Goal: Task Accomplishment & Management: Manage account settings

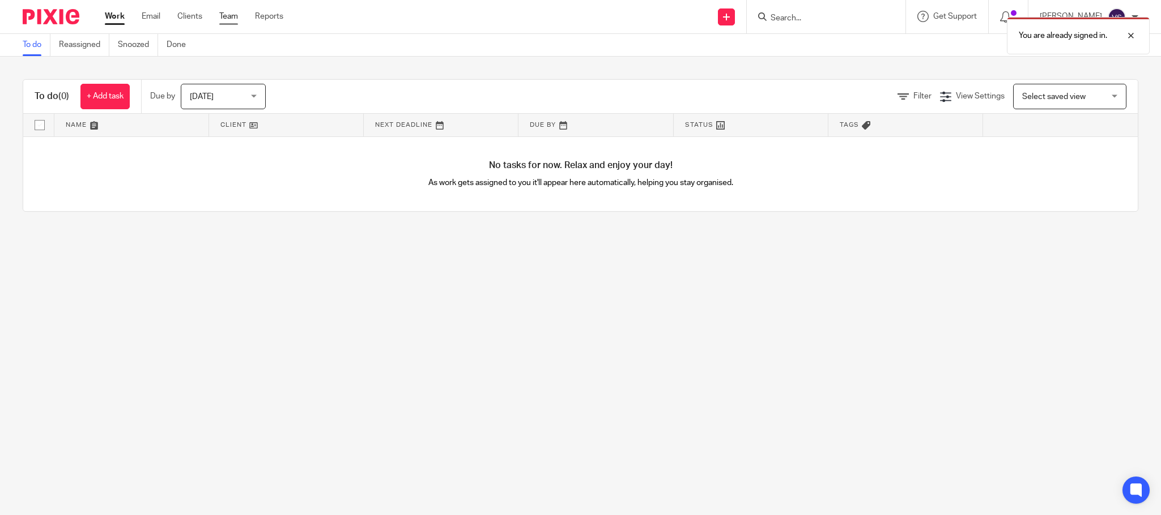
click at [228, 11] on link "Team" at bounding box center [228, 16] width 19 height 11
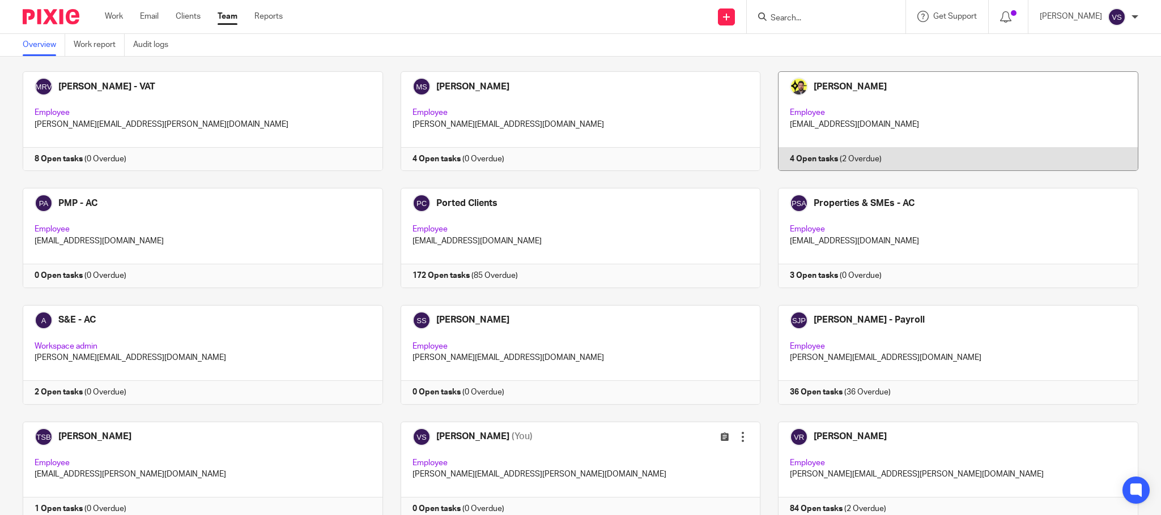
scroll to position [765, 0]
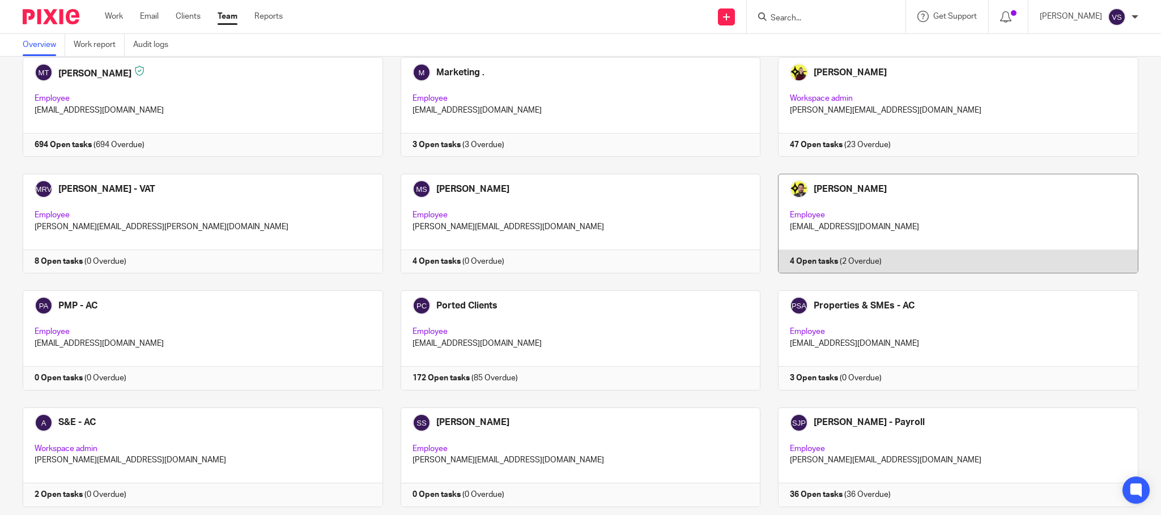
click at [838, 201] on link at bounding box center [949, 224] width 378 height 100
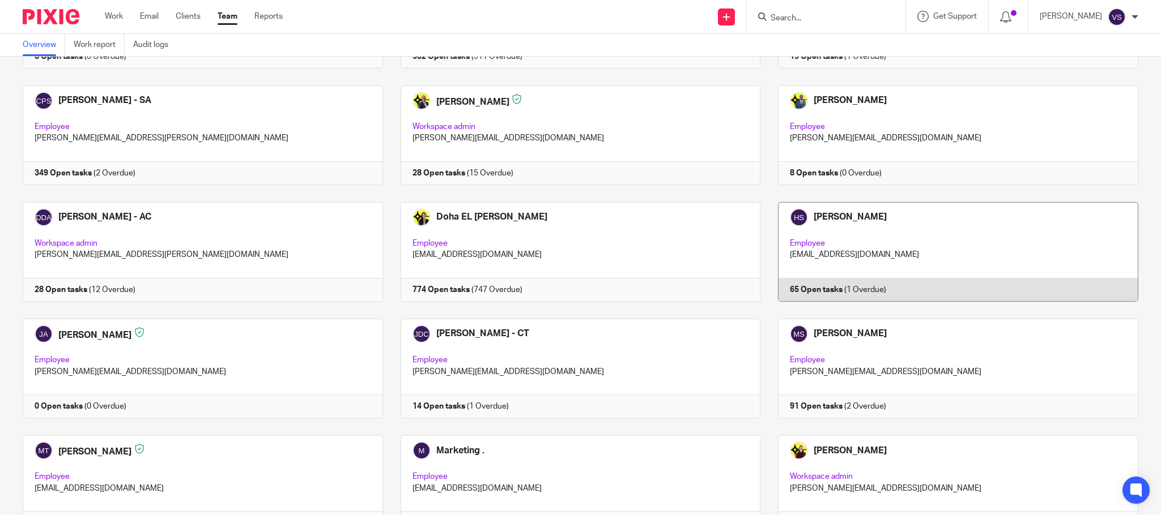
scroll to position [510, 0]
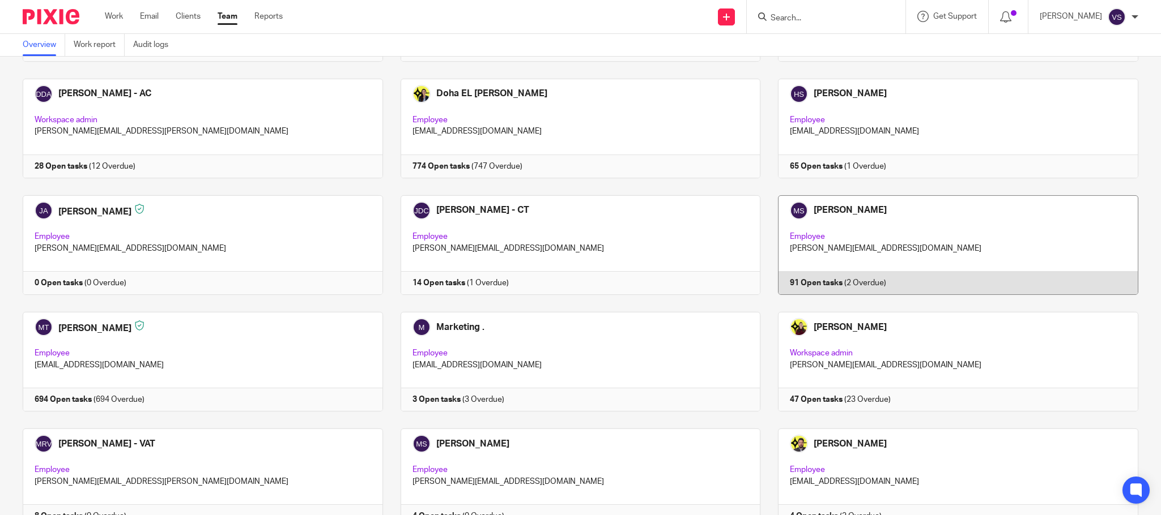
click at [867, 235] on link at bounding box center [949, 245] width 378 height 100
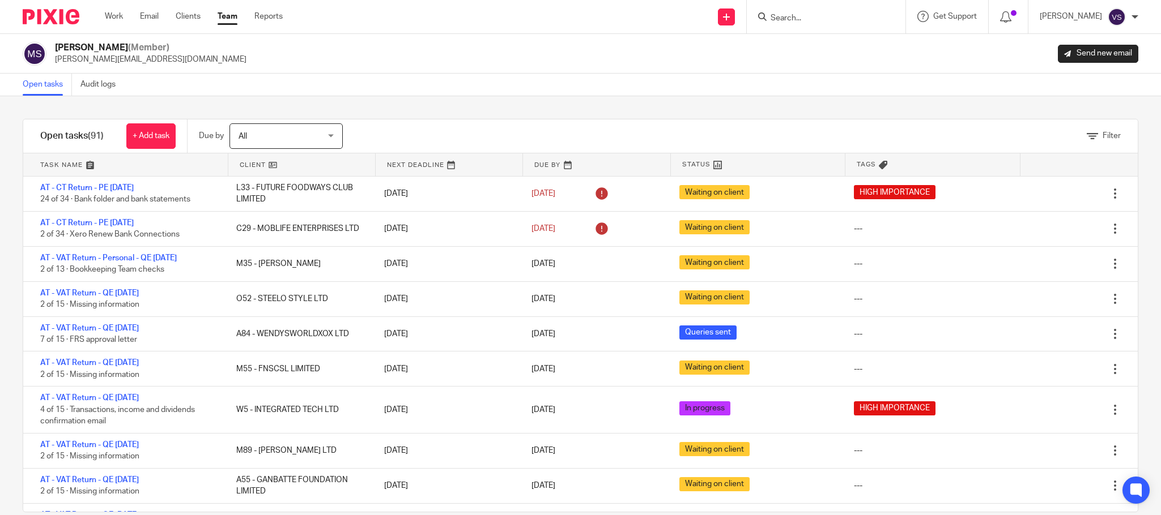
click at [537, 165] on link at bounding box center [596, 164] width 147 height 23
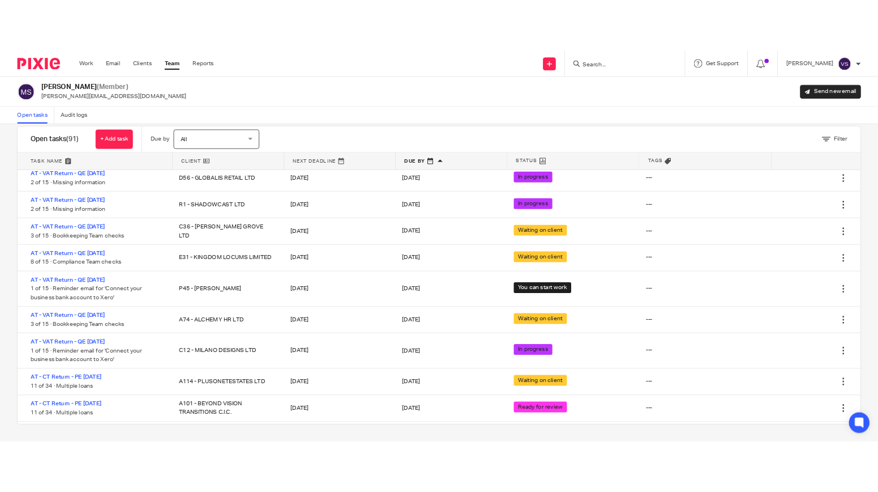
scroll to position [398, 0]
